Goal: Task Accomplishment & Management: Use online tool/utility

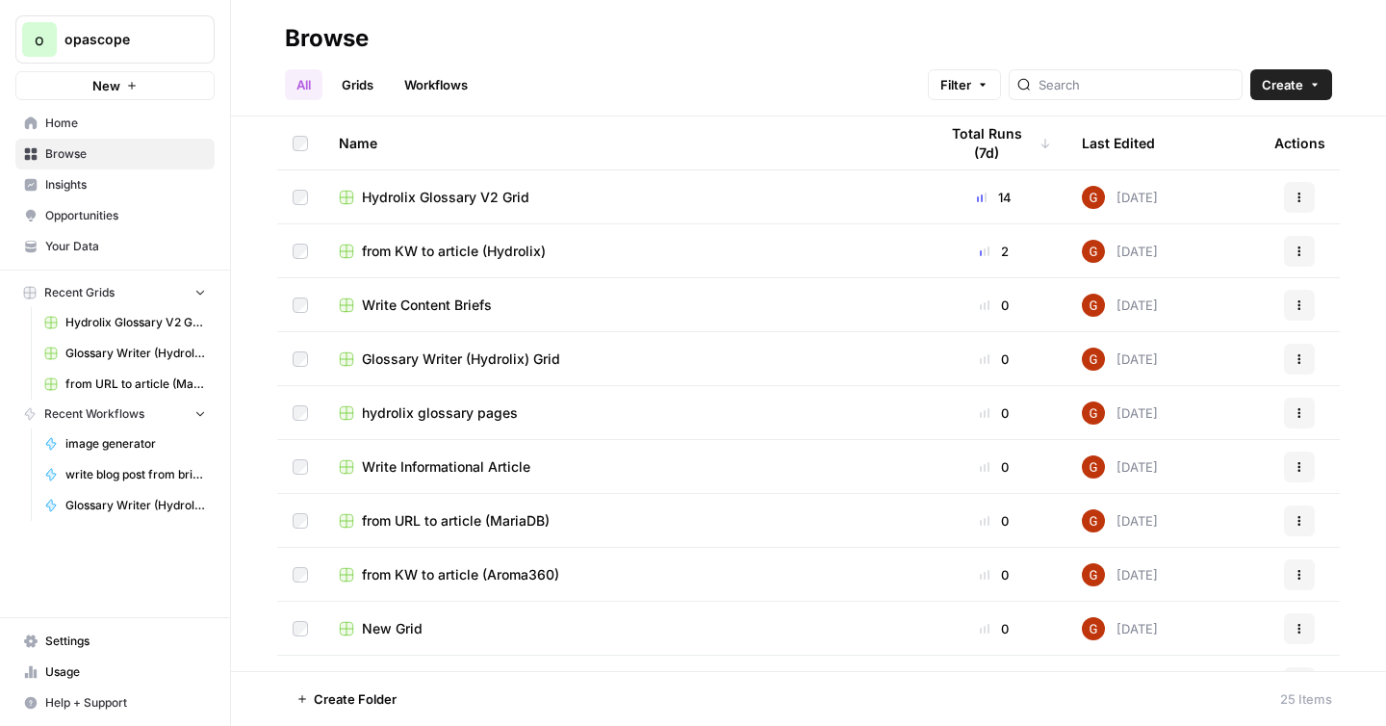
click at [415, 195] on span "Hydrolix Glossary V2 Grid" at bounding box center [445, 197] width 167 height 19
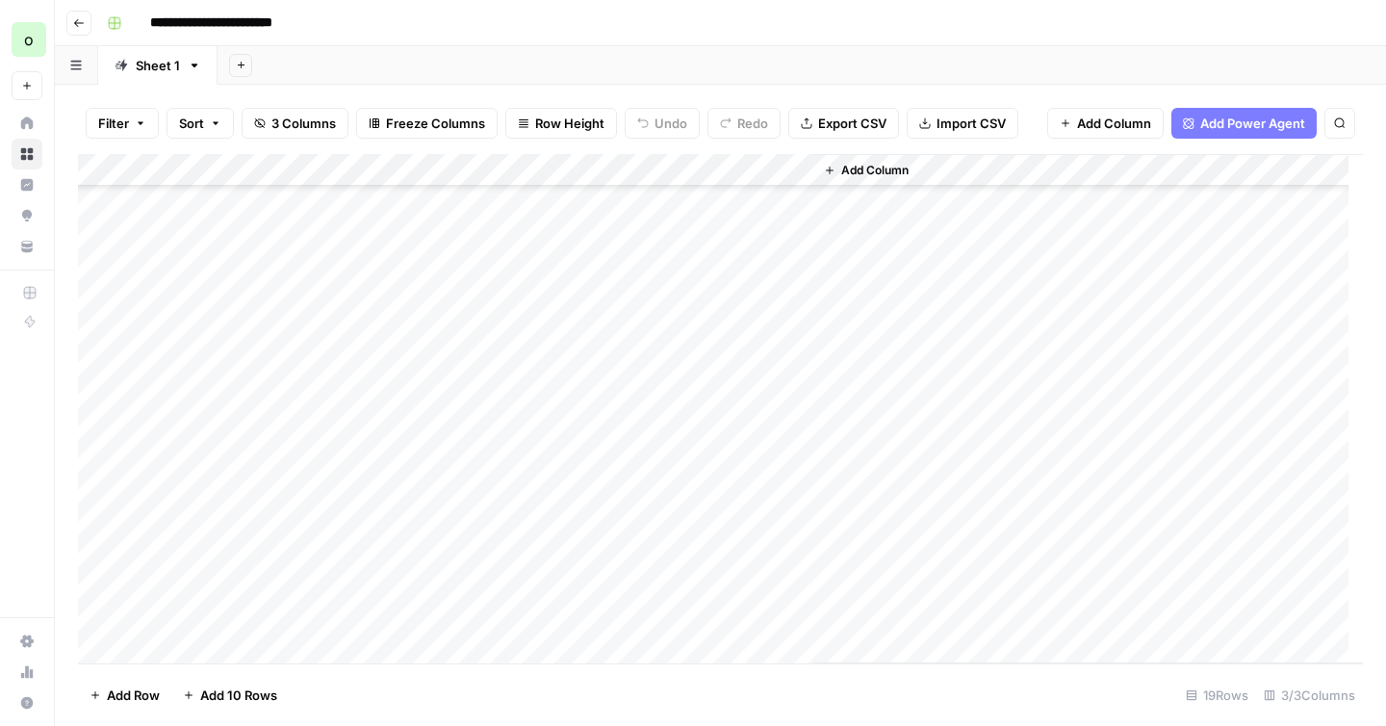
scroll to position [176, 0]
click at [797, 481] on div "Add Column" at bounding box center [720, 408] width 1285 height 509
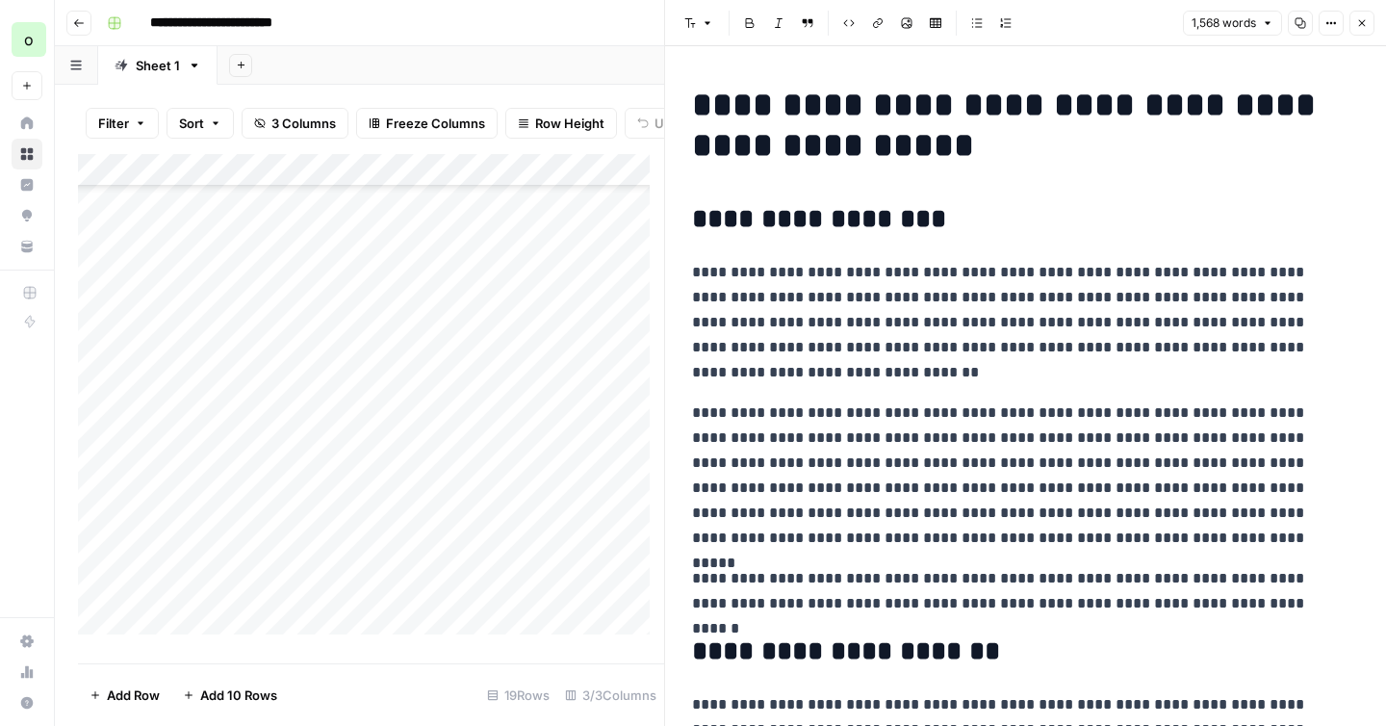
click at [1298, 20] on icon "button" at bounding box center [1300, 23] width 12 height 12
click at [533, 598] on div "Add Column" at bounding box center [371, 401] width 586 height 495
click at [1365, 28] on icon "button" at bounding box center [1362, 23] width 12 height 12
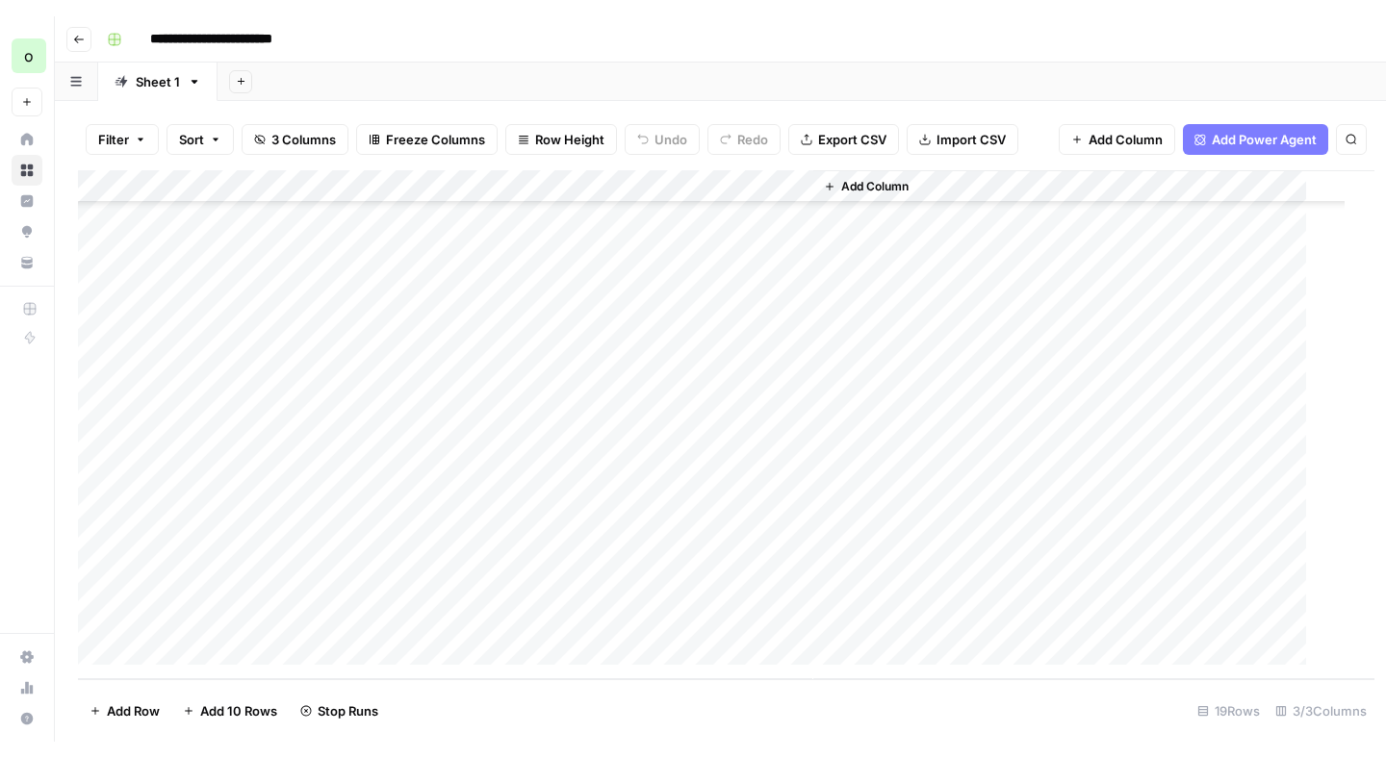
scroll to position [176, 0]
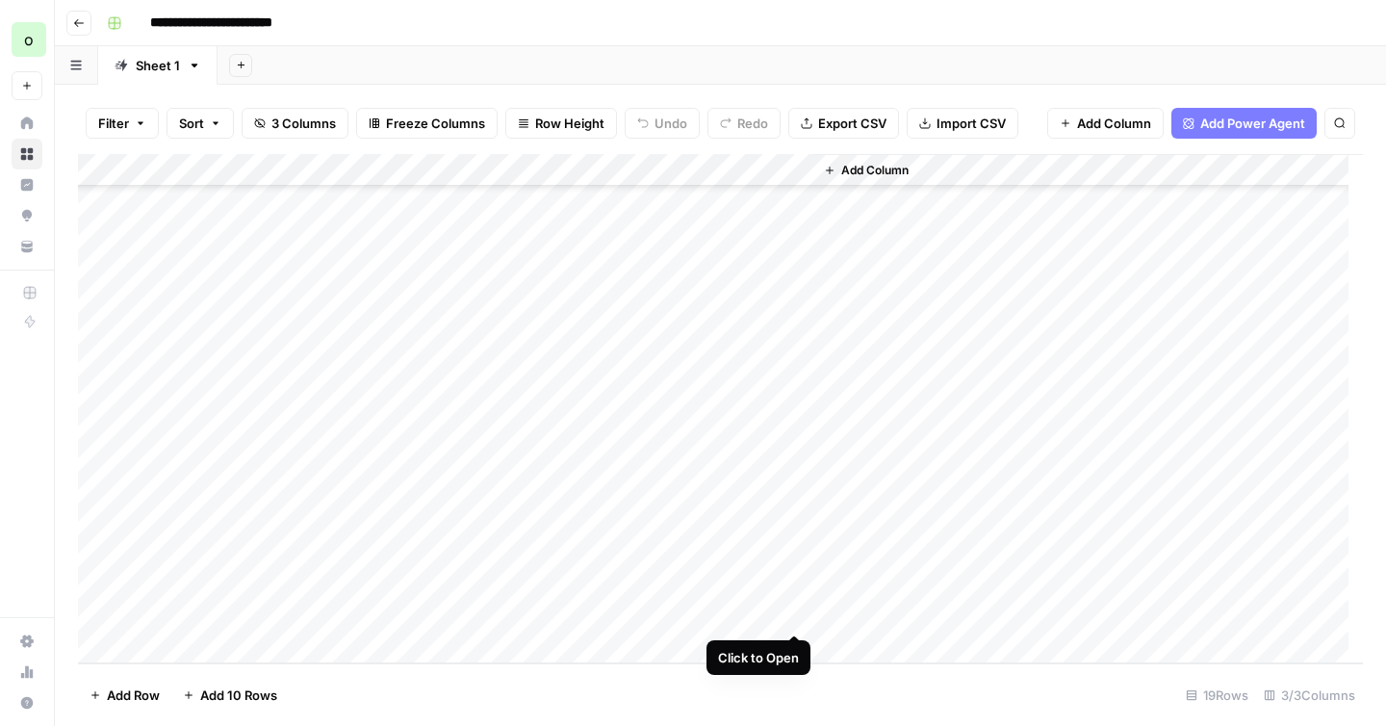
click at [797, 610] on div "Add Column" at bounding box center [720, 408] width 1285 height 509
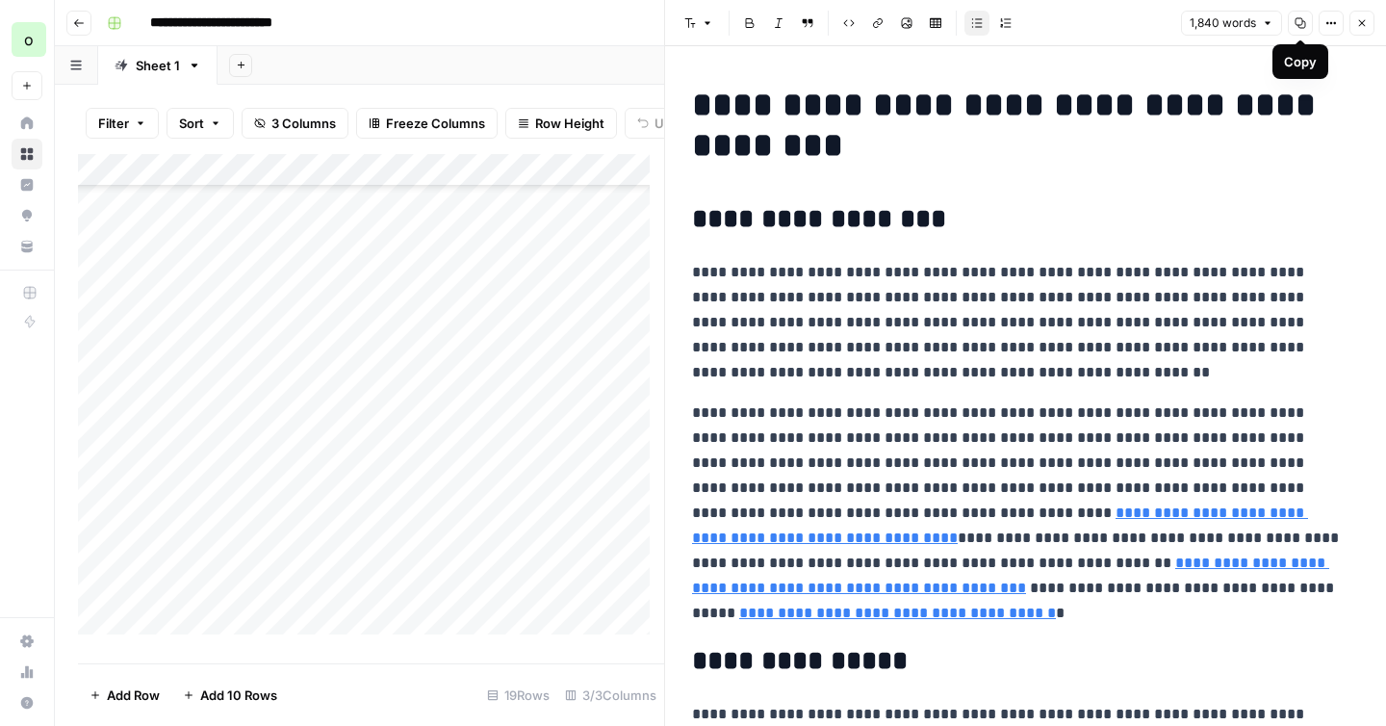
click at [1303, 27] on icon "button" at bounding box center [1300, 23] width 11 height 11
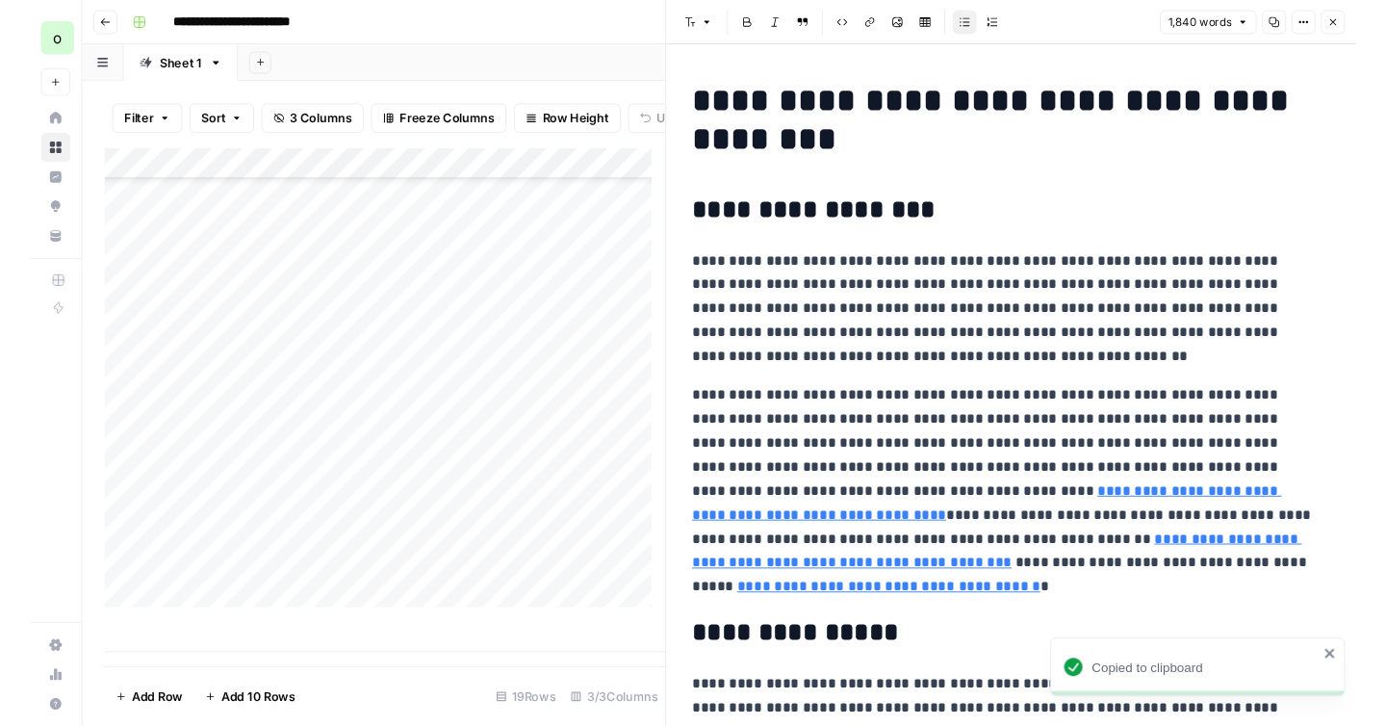
scroll to position [172, 0]
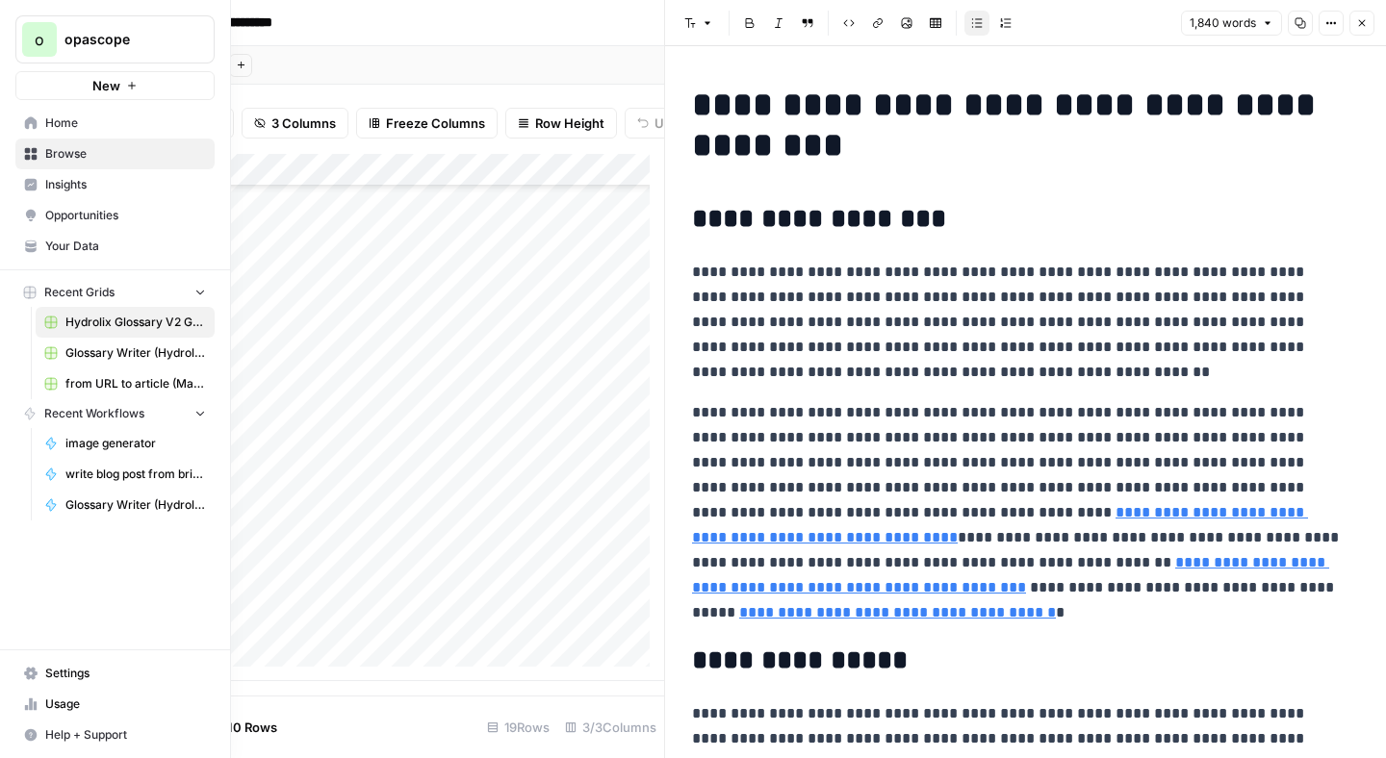
click at [54, 703] on span "Usage" at bounding box center [125, 704] width 161 height 17
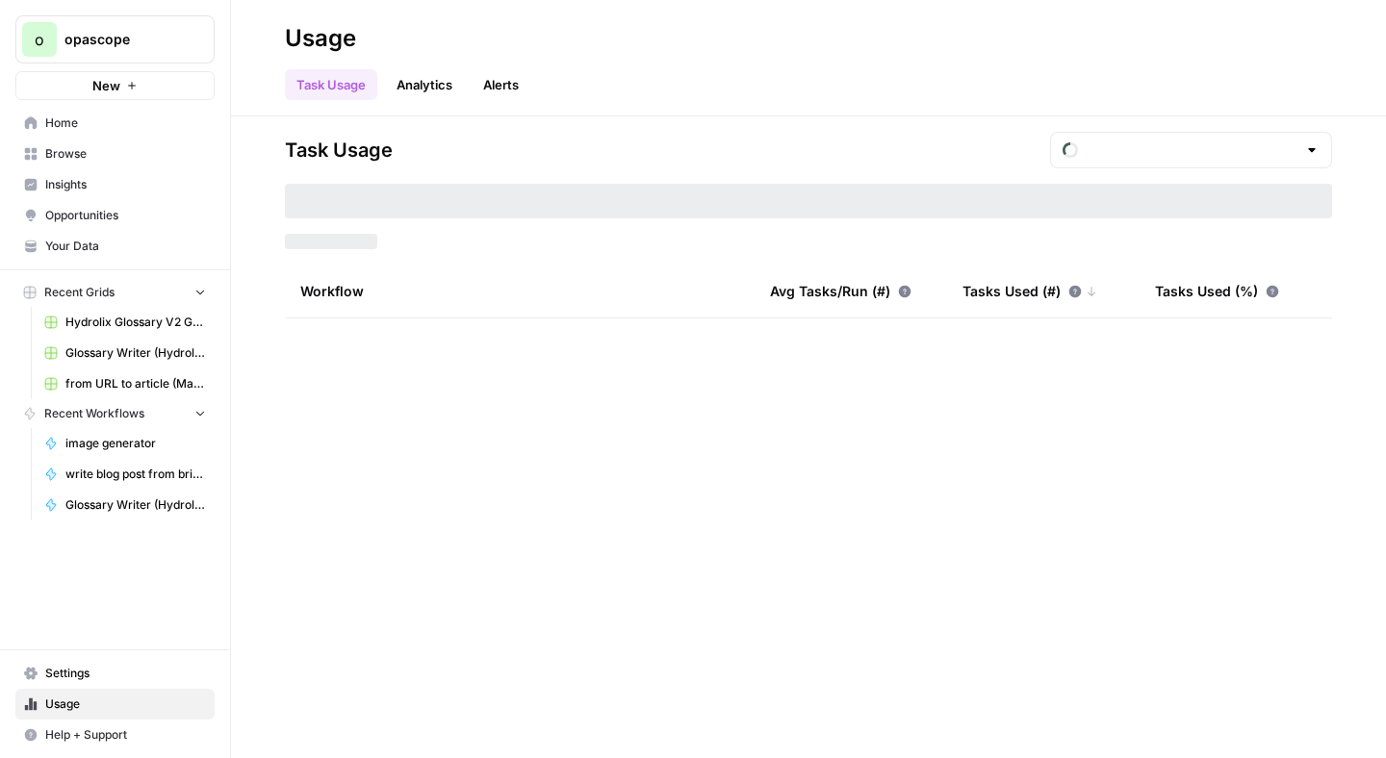
type input "September Included Tasks"
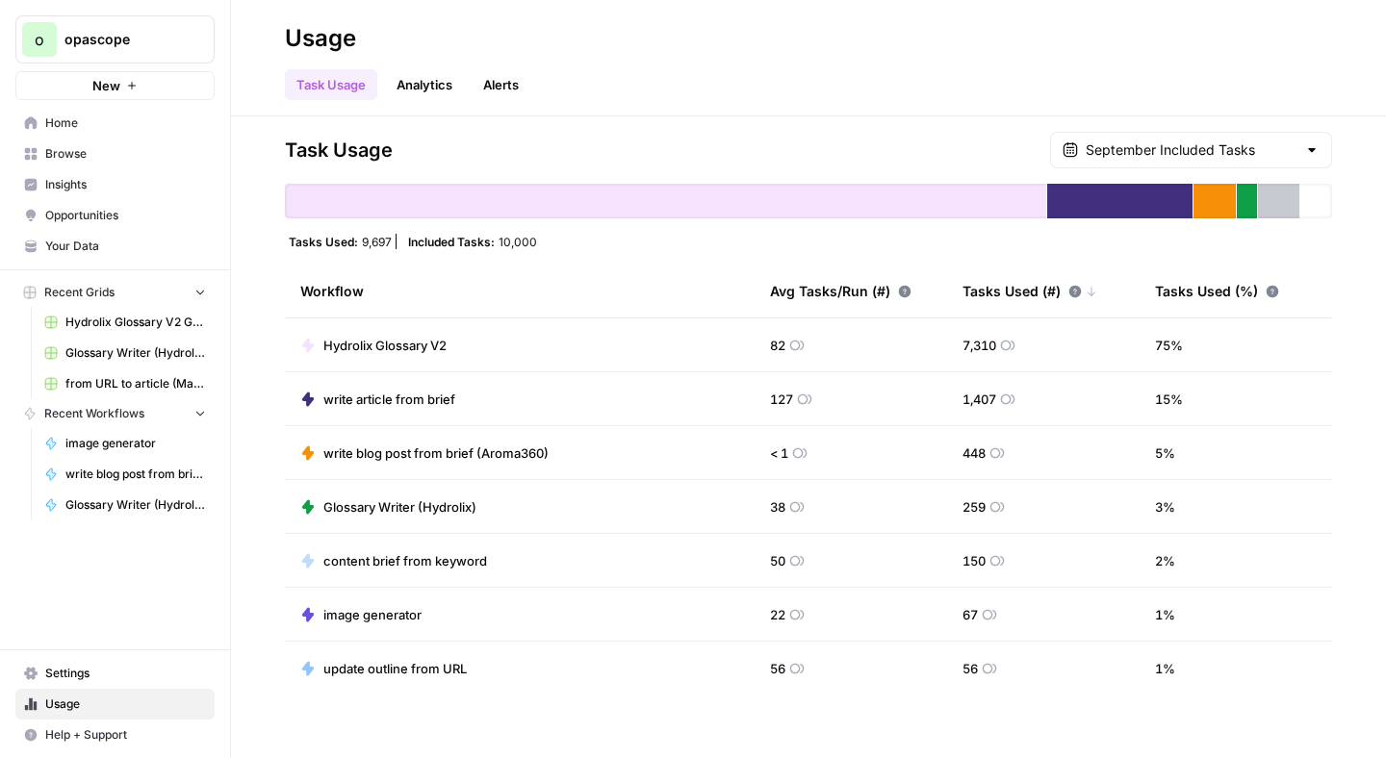
click at [435, 88] on link "Analytics" at bounding box center [424, 84] width 79 height 31
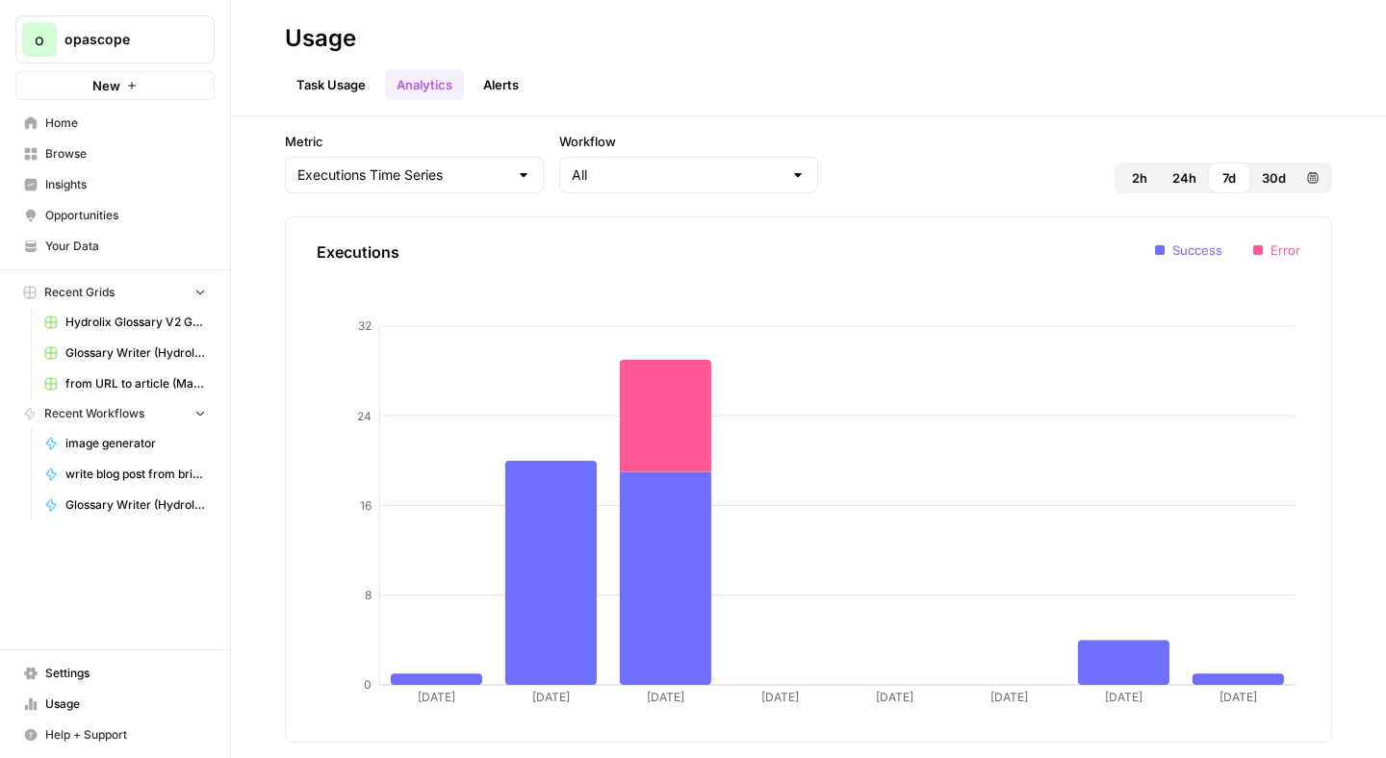
click at [351, 93] on link "Task Usage" at bounding box center [331, 84] width 92 height 31
